Goal: Check status: Check status

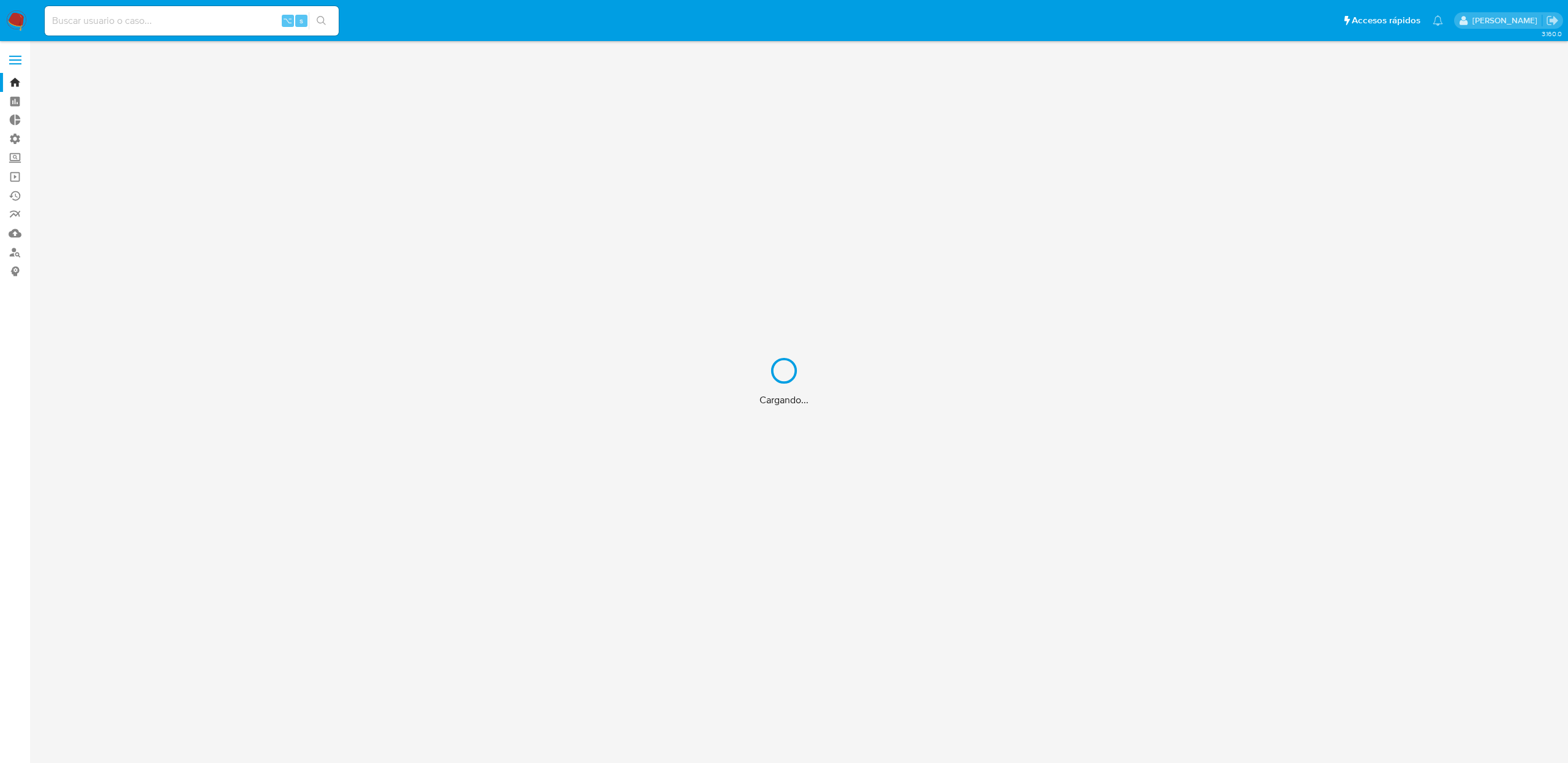
click at [137, 20] on div "Cargando..." at bounding box center [784, 381] width 1568 height 763
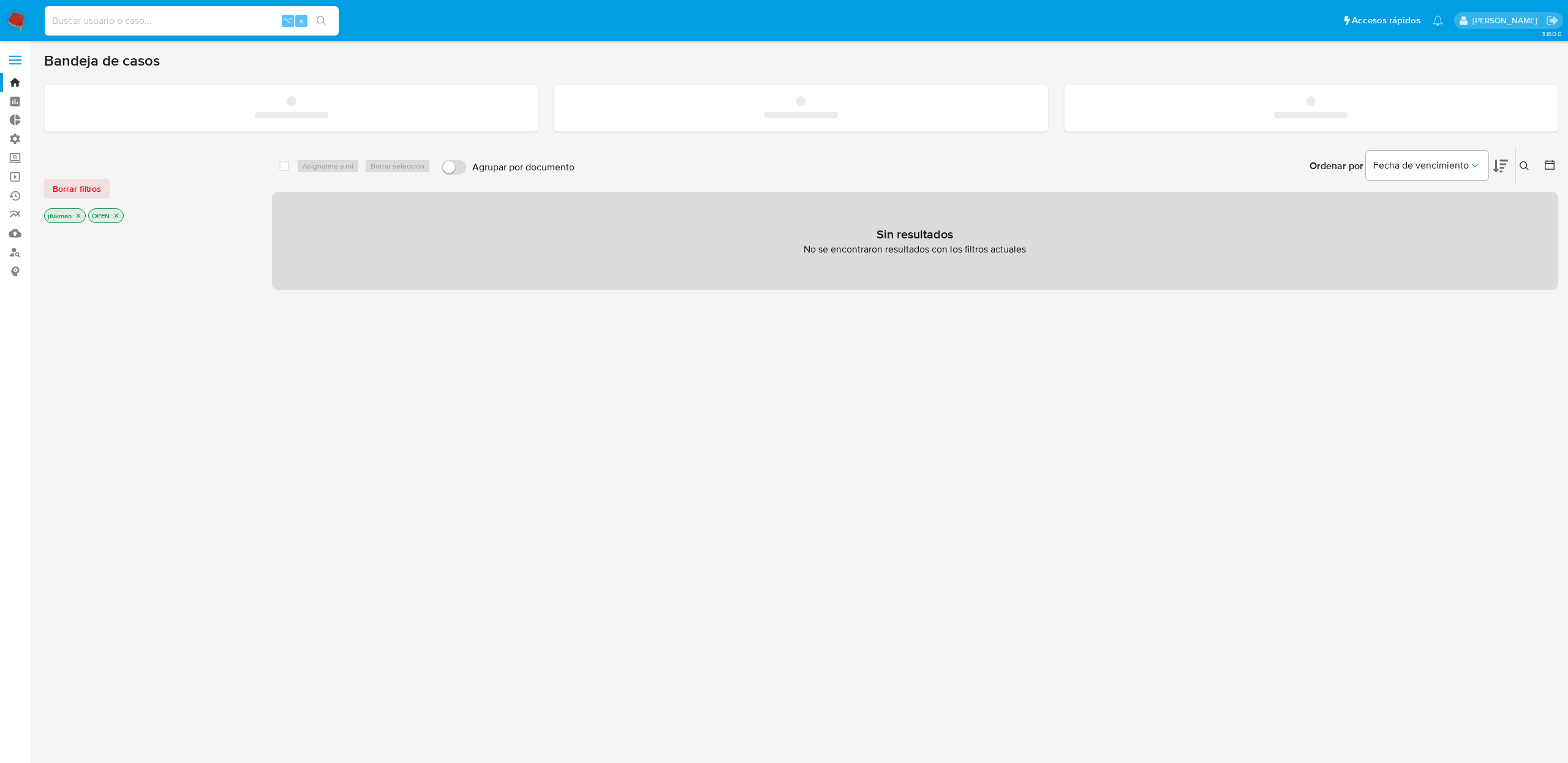
click at [112, 19] on input at bounding box center [191, 21] width 294 height 16
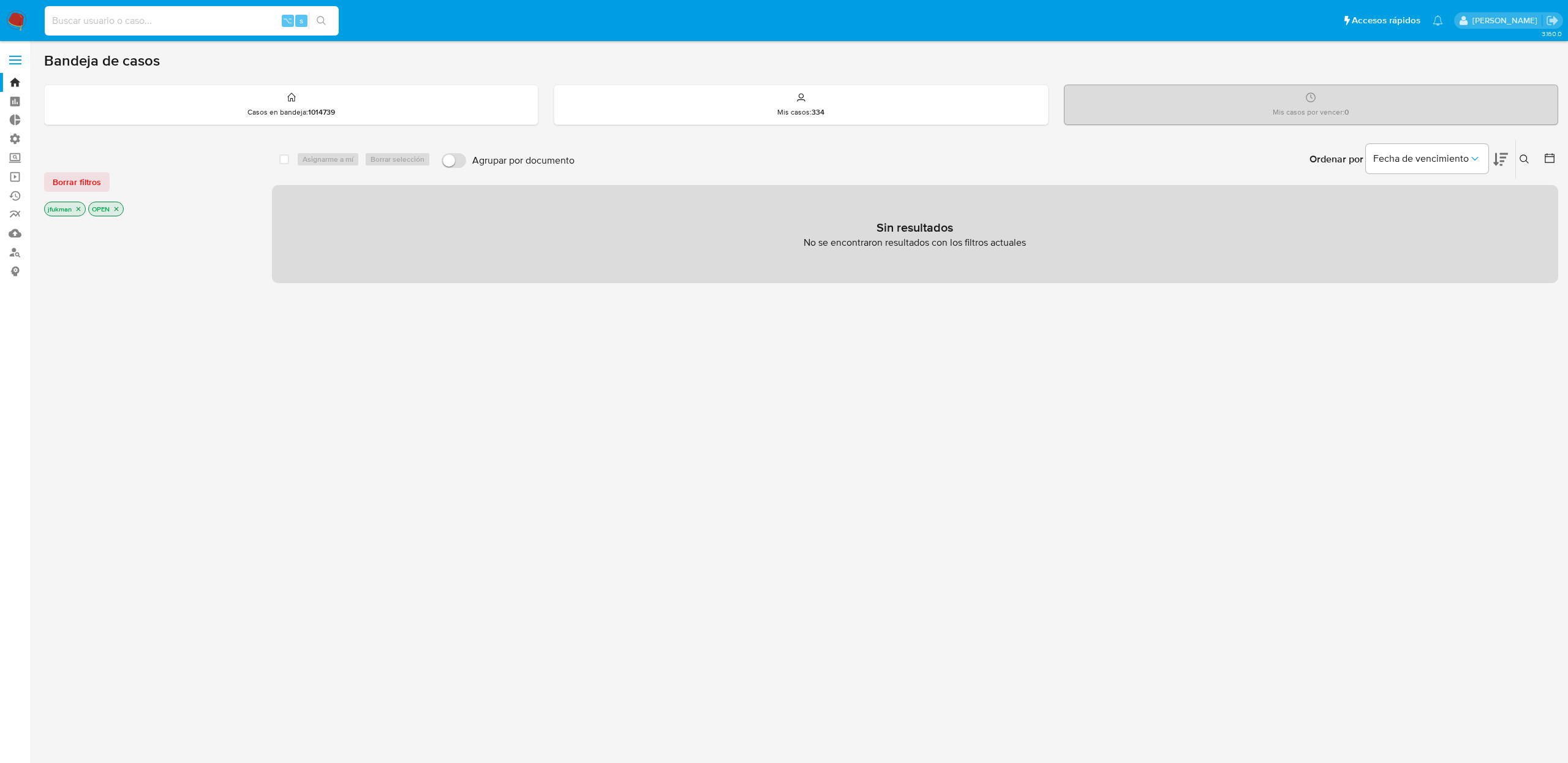
paste input "HYKVCmf4Hlo3dEvLt8gaSWBX"
type input "HYKVCmf4Hlo3dEvLt8gaSWBX"
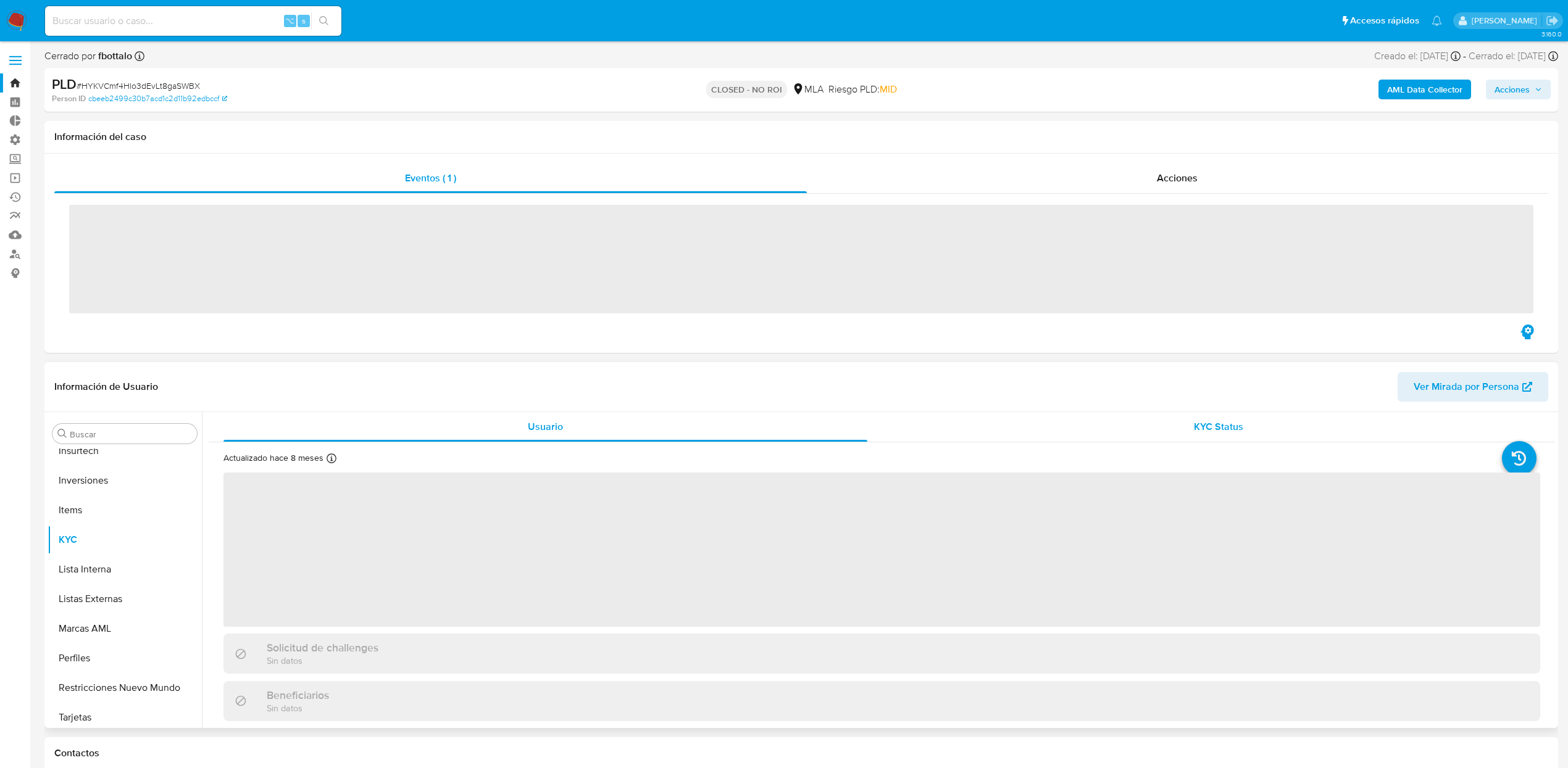
scroll to position [610, 0]
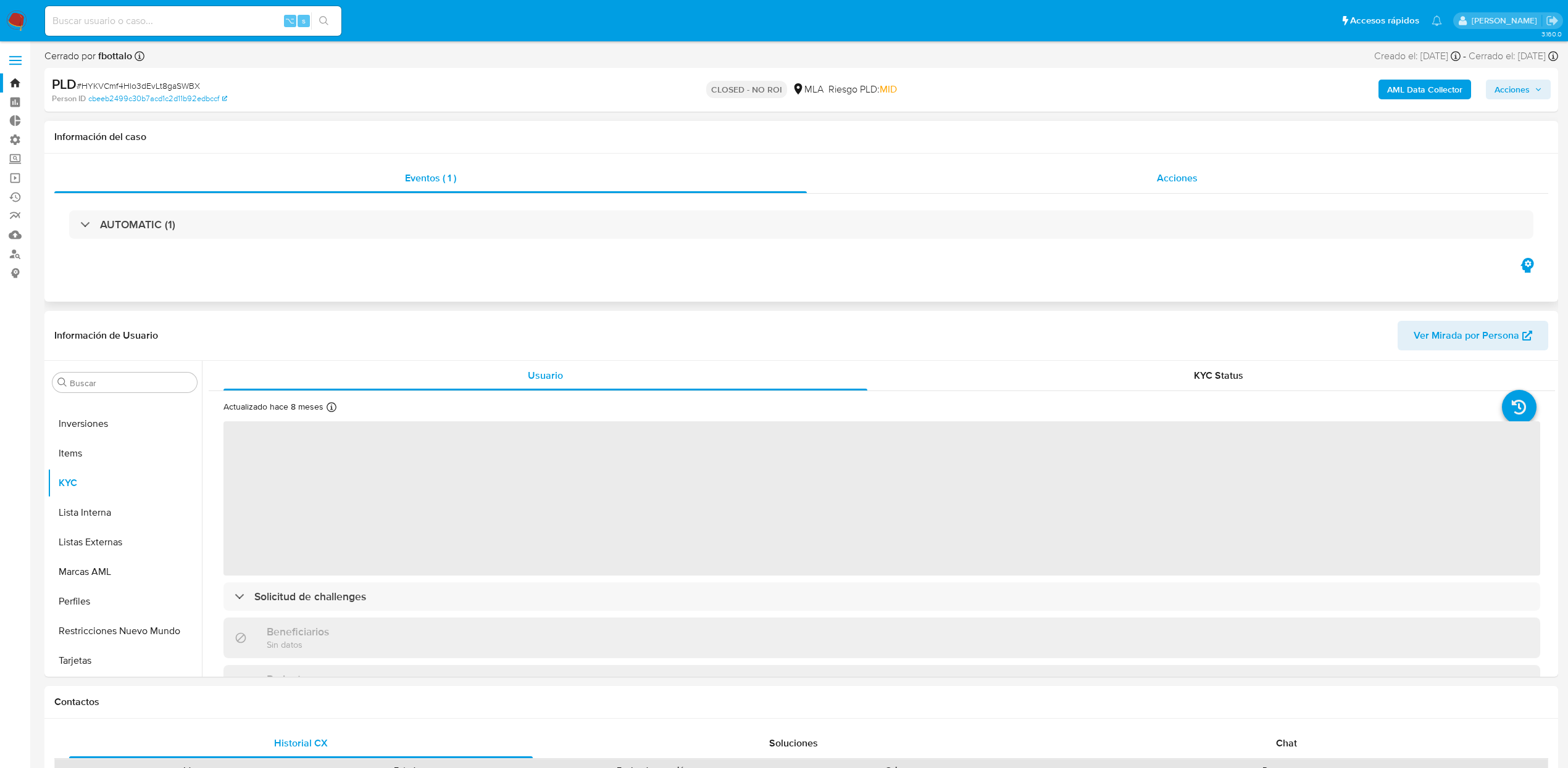
select select "10"
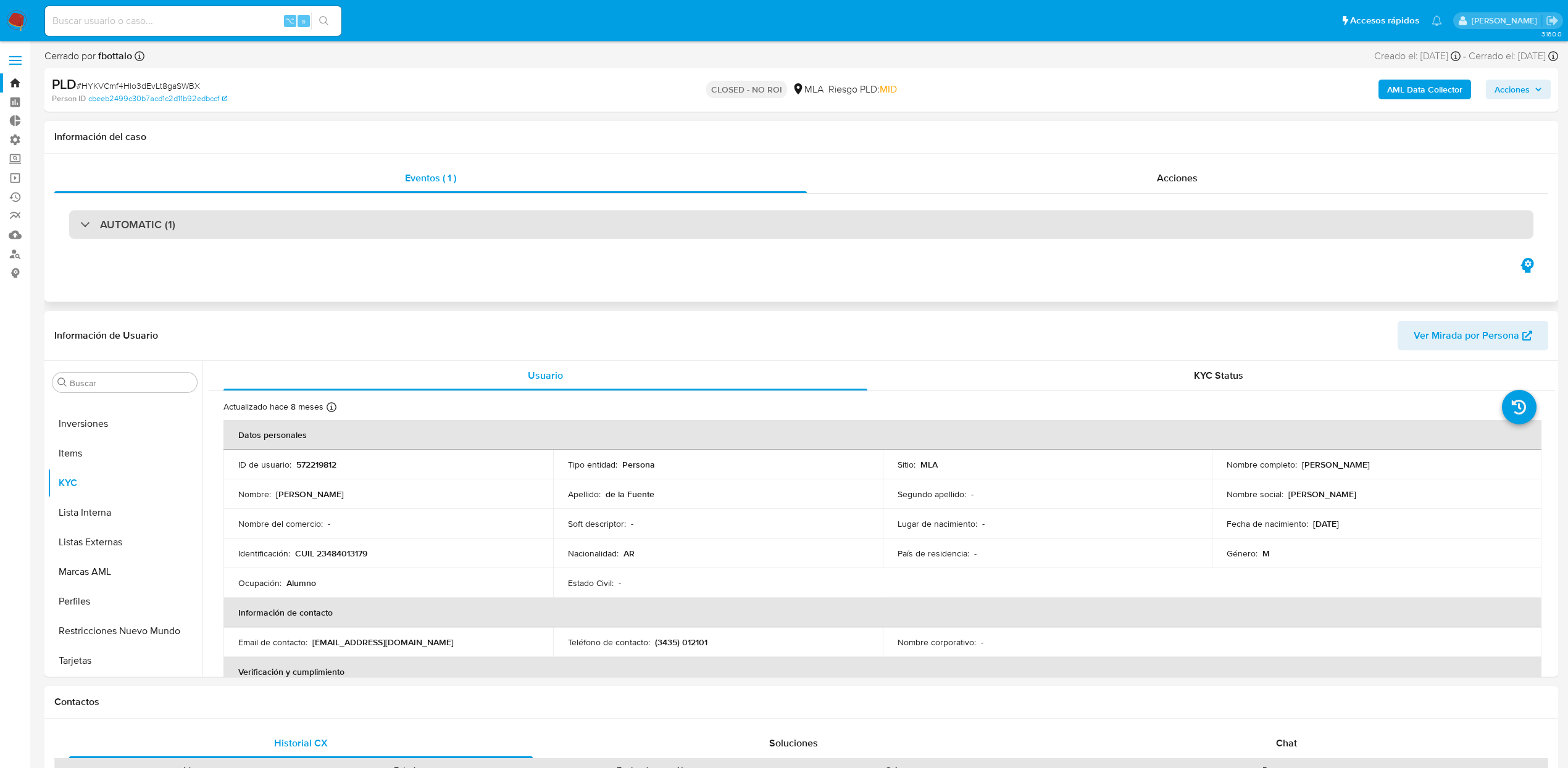
click at [229, 226] on div "AUTOMATIC (1)" at bounding box center [801, 224] width 1464 height 28
